Goal: Information Seeking & Learning: Learn about a topic

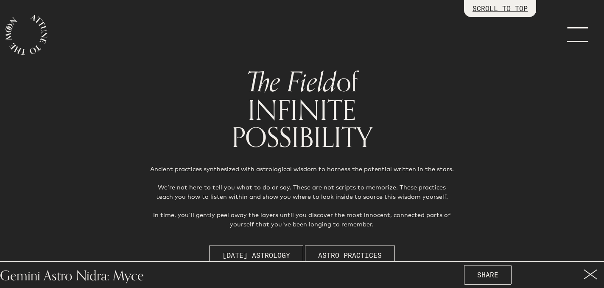
scroll to position [1017, 0]
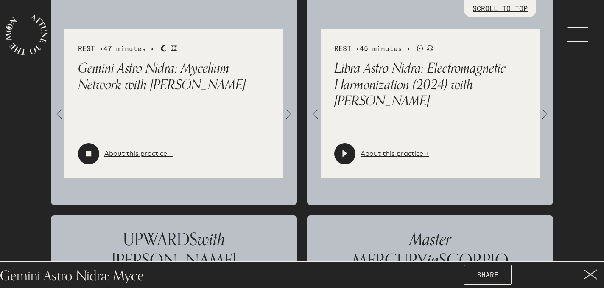
click at [438, 66] on p "Libra Astro Nidra: Electromagnetic Harmonization (2024) with [PERSON_NAME]" at bounding box center [430, 84] width 192 height 49
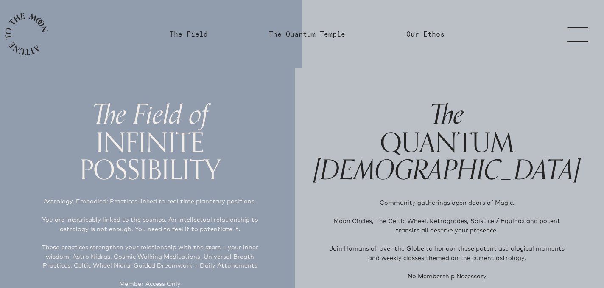
click at [581, 38] on link "menu" at bounding box center [583, 34] width 42 height 68
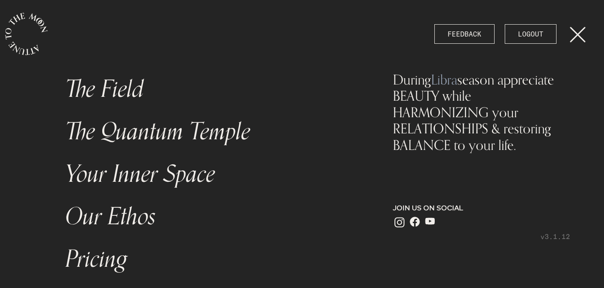
click at [571, 31] on link "menu" at bounding box center [583, 34] width 42 height 68
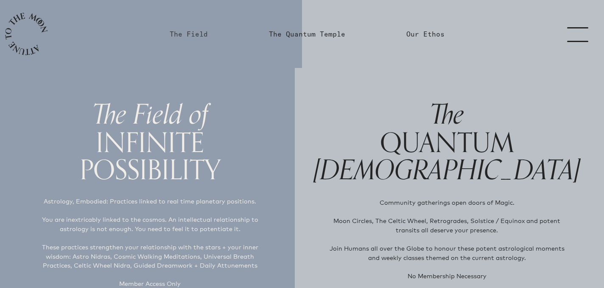
click at [191, 34] on link "The Field" at bounding box center [189, 34] width 38 height 10
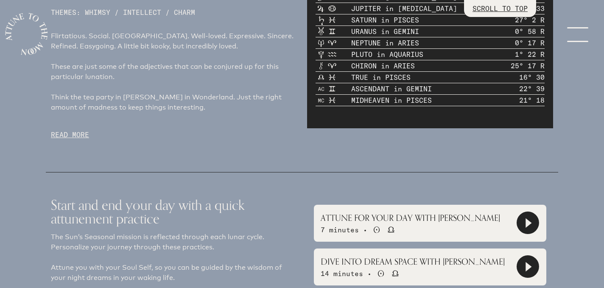
scroll to position [478, 0]
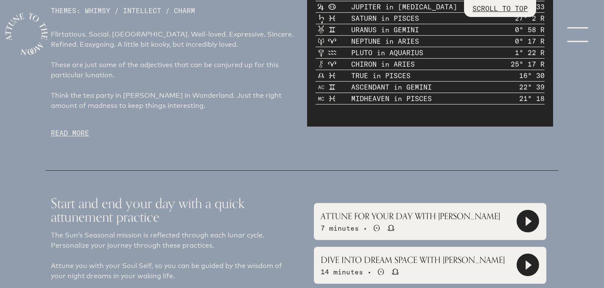
click at [67, 128] on p "READ MORE" at bounding box center [174, 133] width 246 height 10
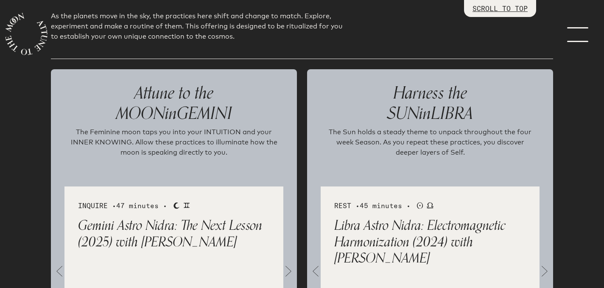
scroll to position [1138, 0]
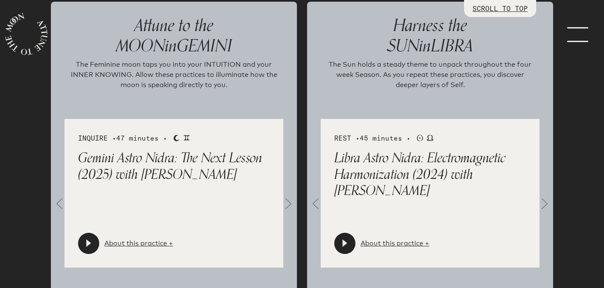
click at [292, 195] on span at bounding box center [288, 203] width 17 height 17
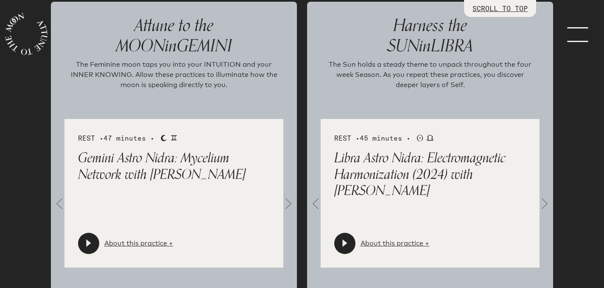
click at [289, 195] on span at bounding box center [288, 203] width 17 height 17
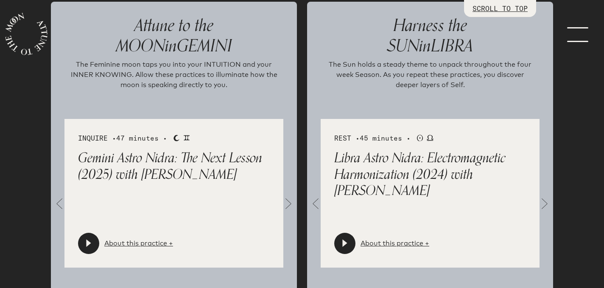
click at [289, 195] on span at bounding box center [288, 203] width 17 height 17
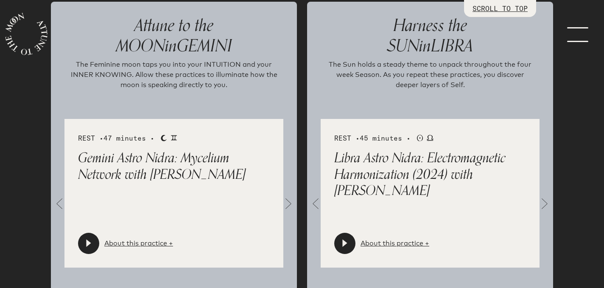
click at [289, 195] on span at bounding box center [288, 203] width 17 height 17
